Goal: Task Accomplishment & Management: Manage account settings

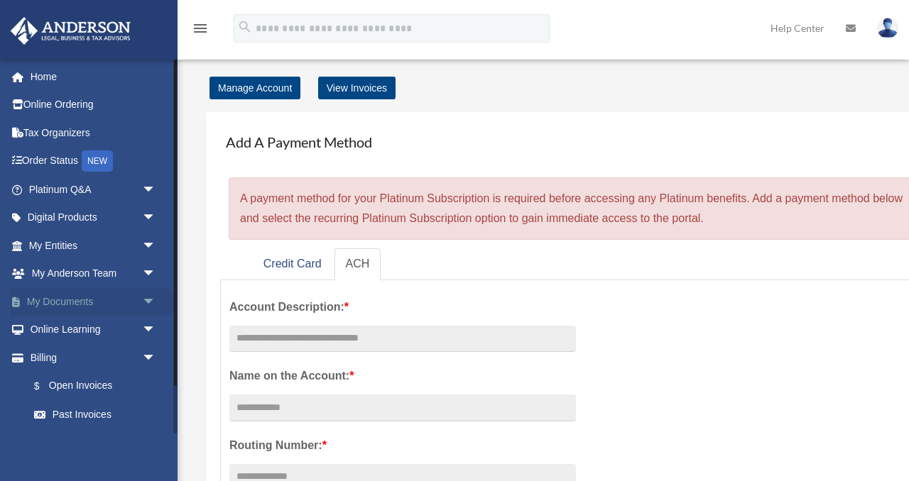
click at [76, 302] on link "My Documents arrow_drop_down" at bounding box center [94, 302] width 168 height 28
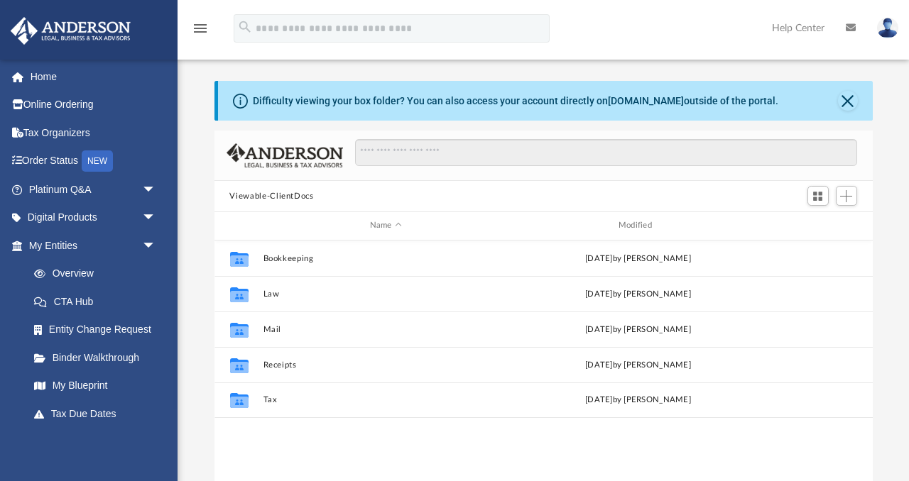
scroll to position [322, 658]
click at [850, 197] on span "Add" at bounding box center [846, 196] width 12 height 12
click at [822, 227] on li "Upload" at bounding box center [825, 224] width 45 height 15
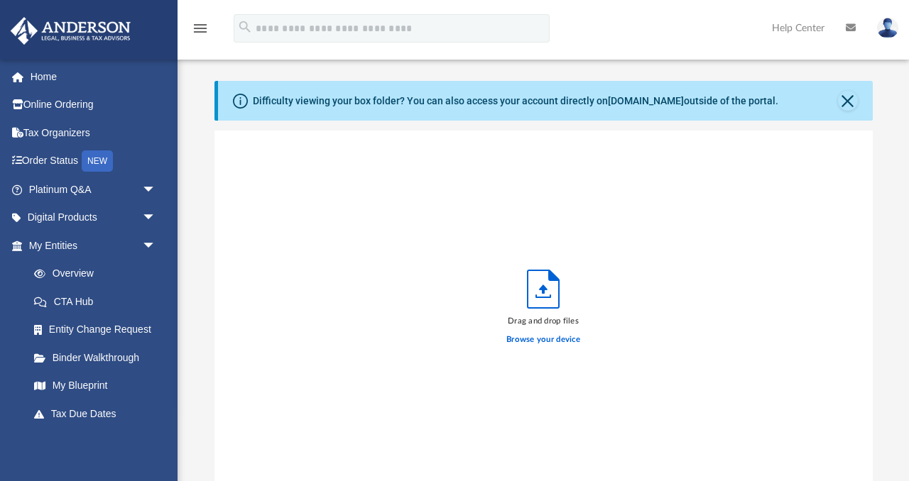
scroll to position [360, 658]
click at [528, 308] on icon "Upload" at bounding box center [543, 289] width 33 height 39
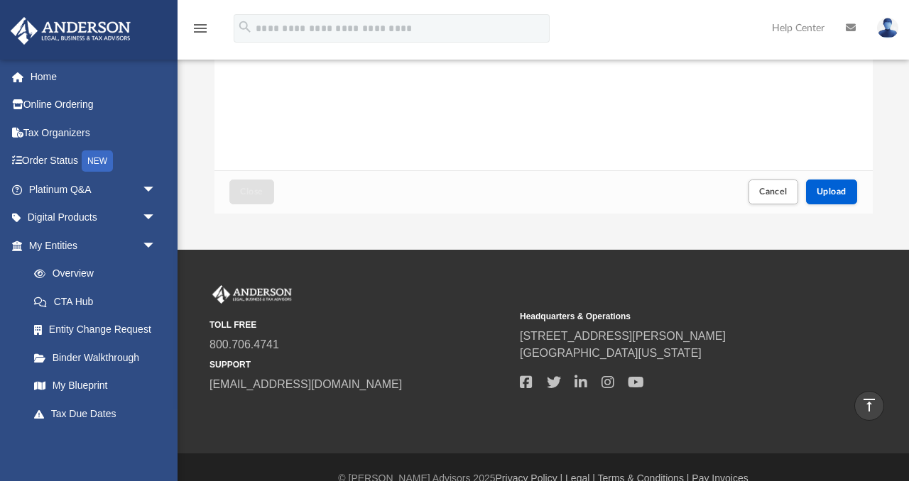
scroll to position [295, 0]
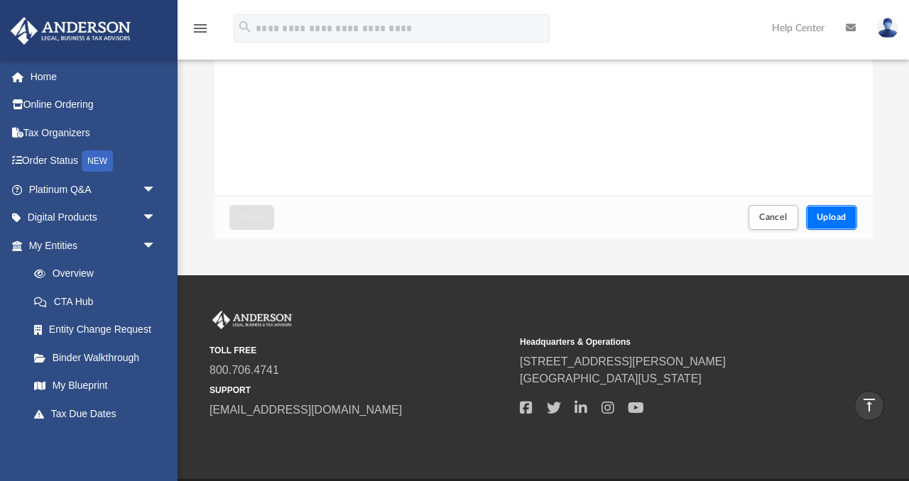
click at [832, 220] on span "Upload" at bounding box center [832, 217] width 30 height 9
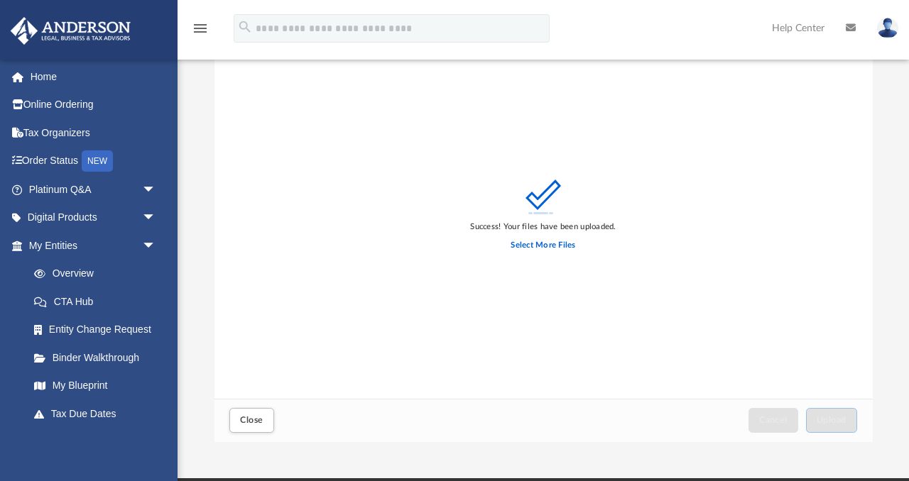
scroll to position [187, 0]
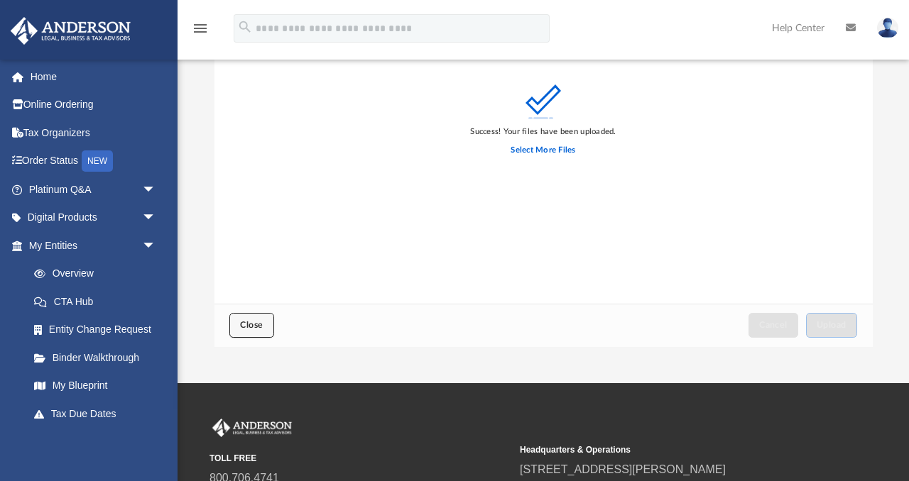
click at [259, 324] on span "Close" at bounding box center [251, 325] width 23 height 9
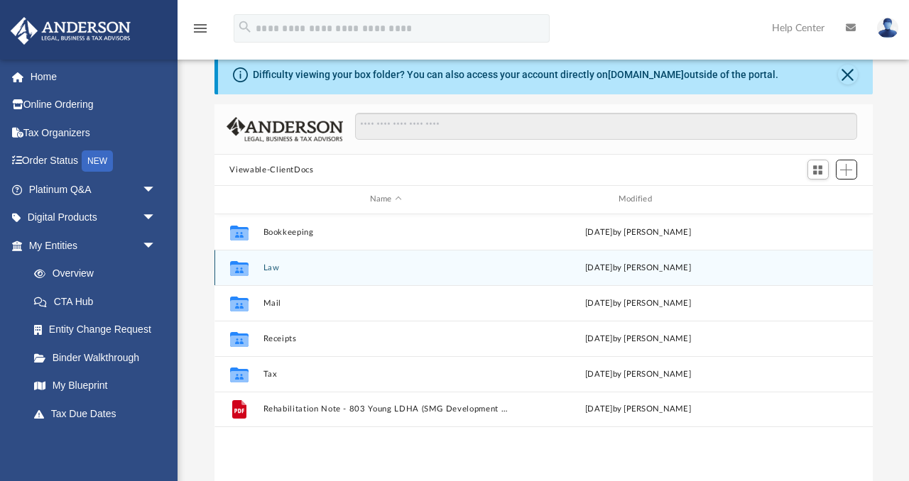
scroll to position [0, 0]
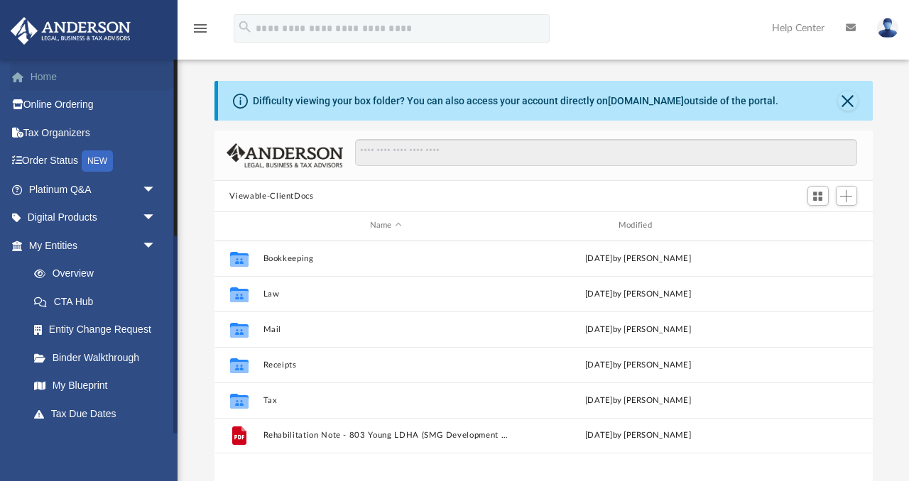
click at [65, 75] on link "Home" at bounding box center [94, 76] width 168 height 28
click at [40, 81] on link "Home" at bounding box center [94, 76] width 168 height 28
click at [844, 104] on button "Close" at bounding box center [848, 101] width 20 height 20
